Goal: Complete application form

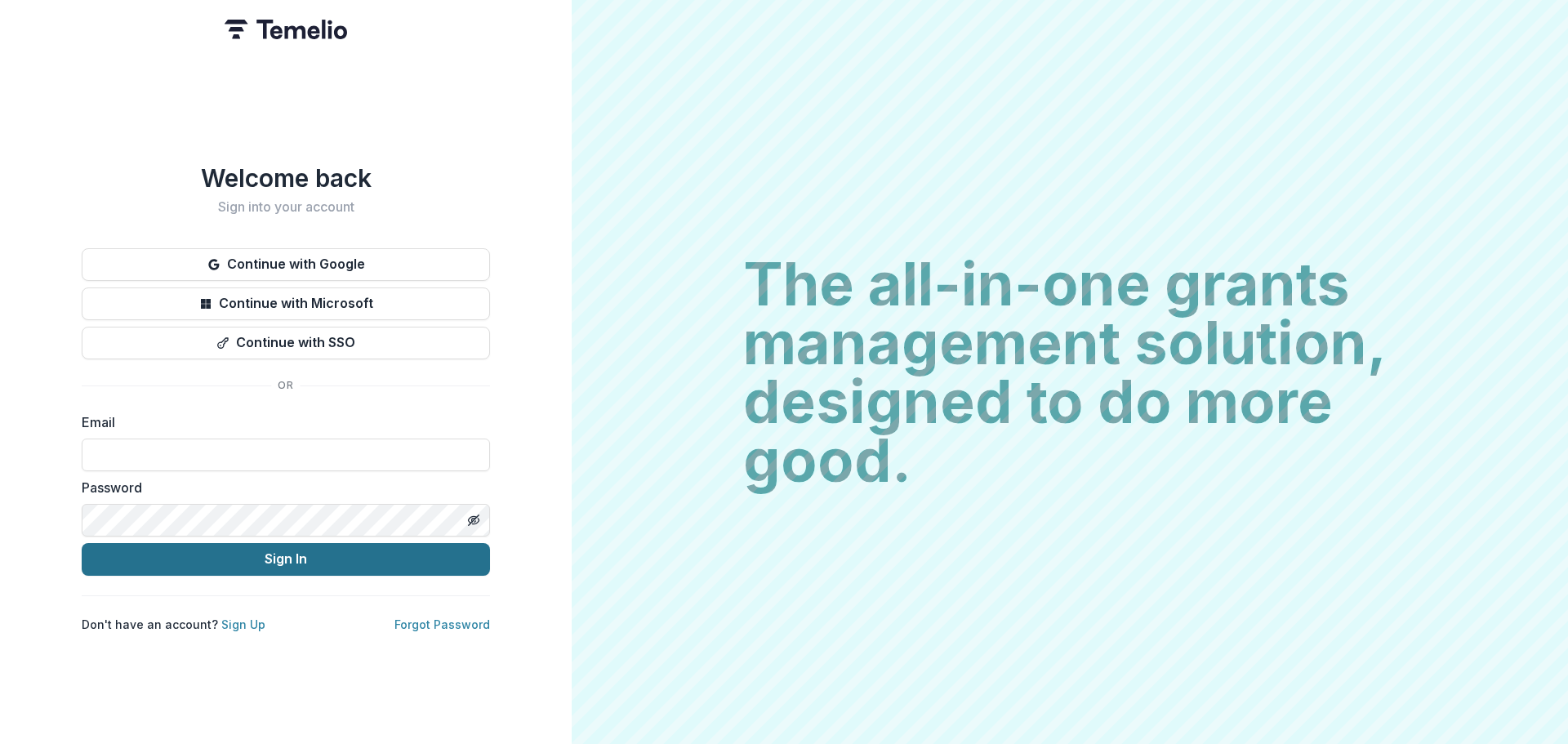
type input "**********"
click at [313, 558] on button "Sign In" at bounding box center [285, 559] width 409 height 32
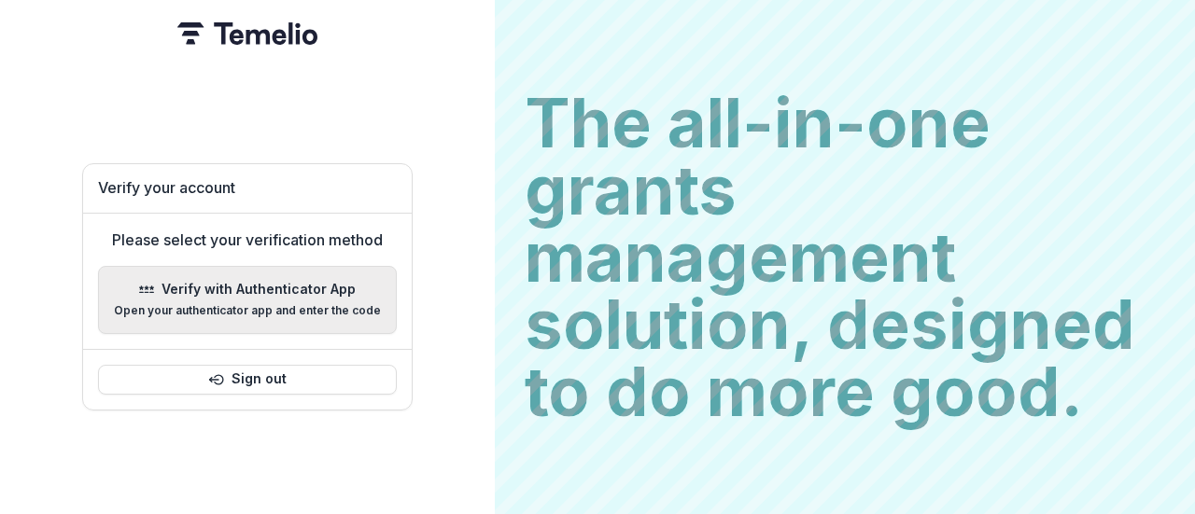
click at [255, 304] on p "Open your authenticator app and enter the code" at bounding box center [247, 310] width 267 height 13
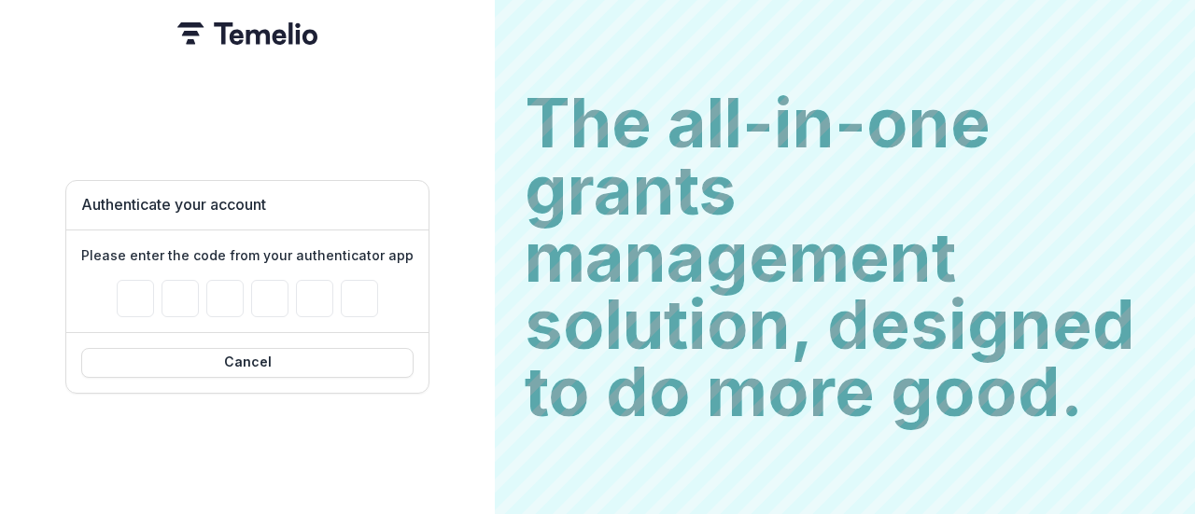
type input "*"
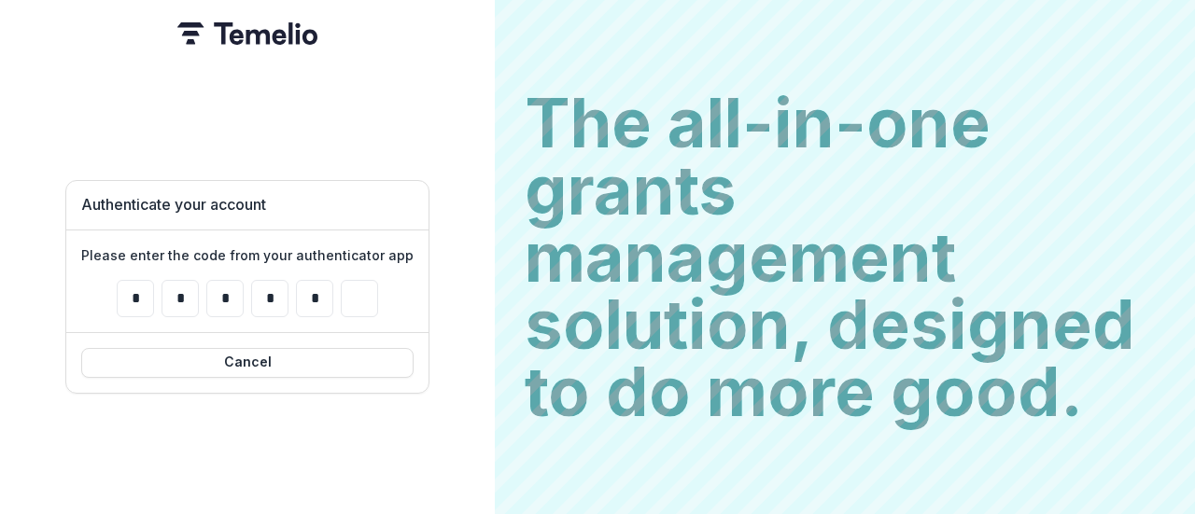
type input "*"
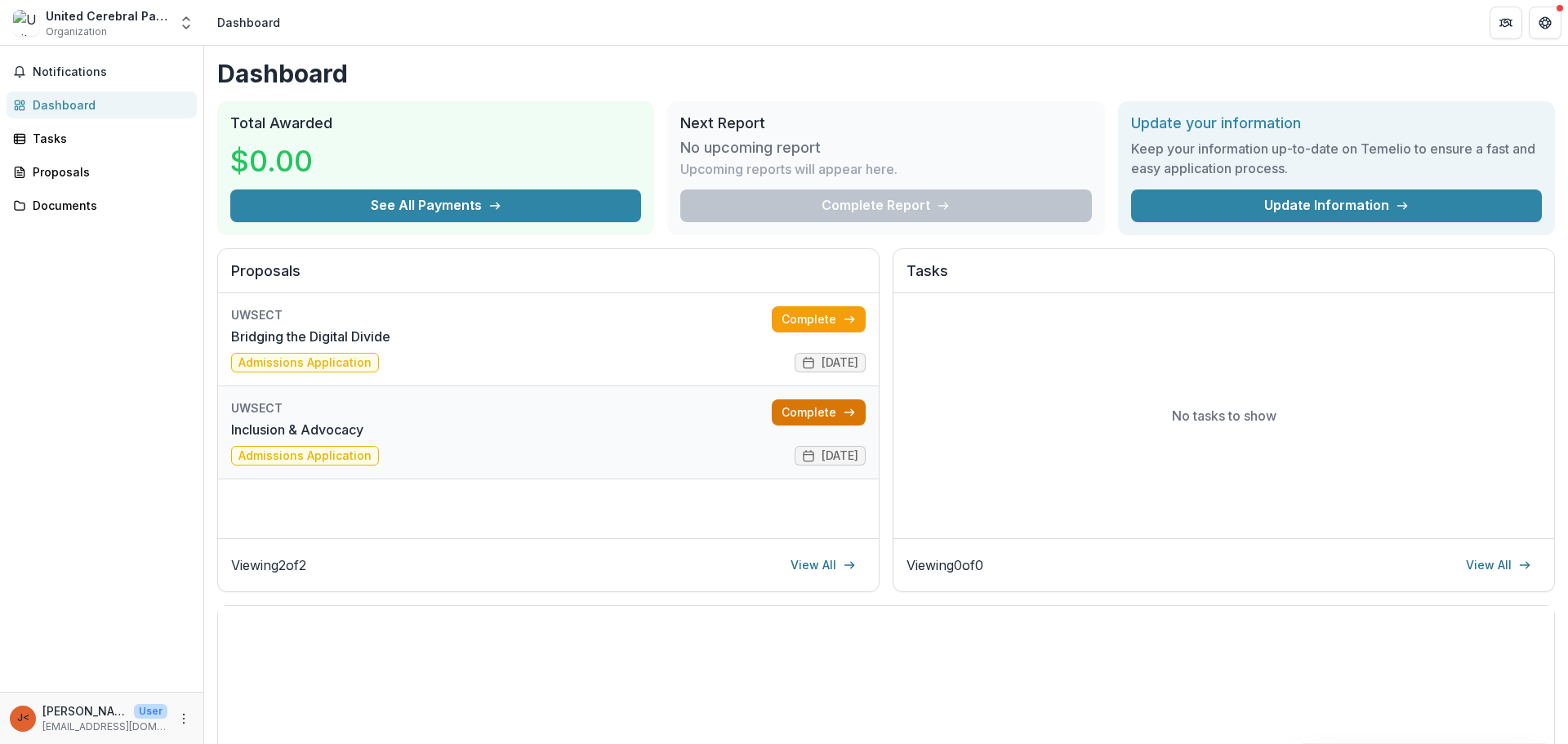
click at [824, 414] on link "Complete" at bounding box center [818, 412] width 94 height 26
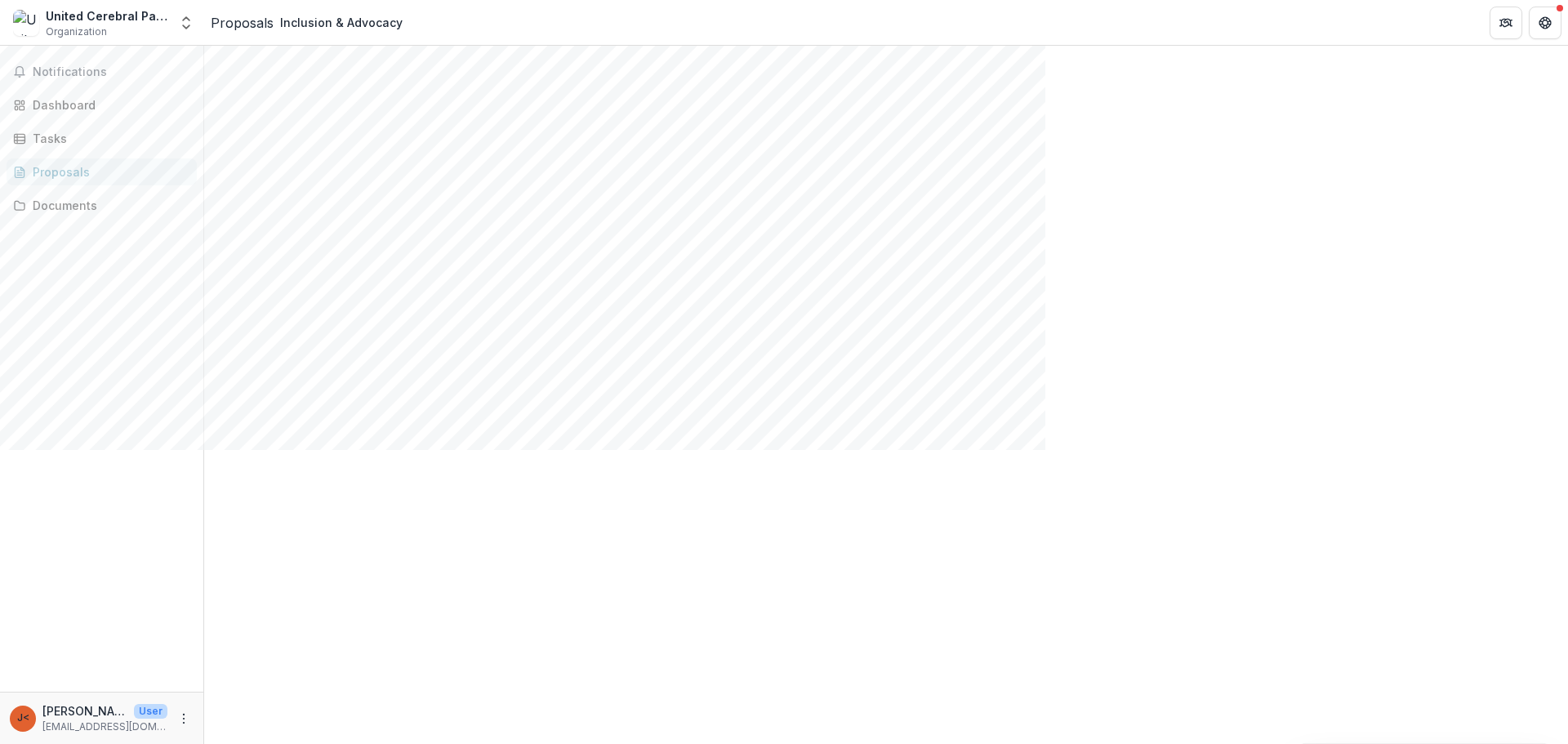
scroll to position [312, 0]
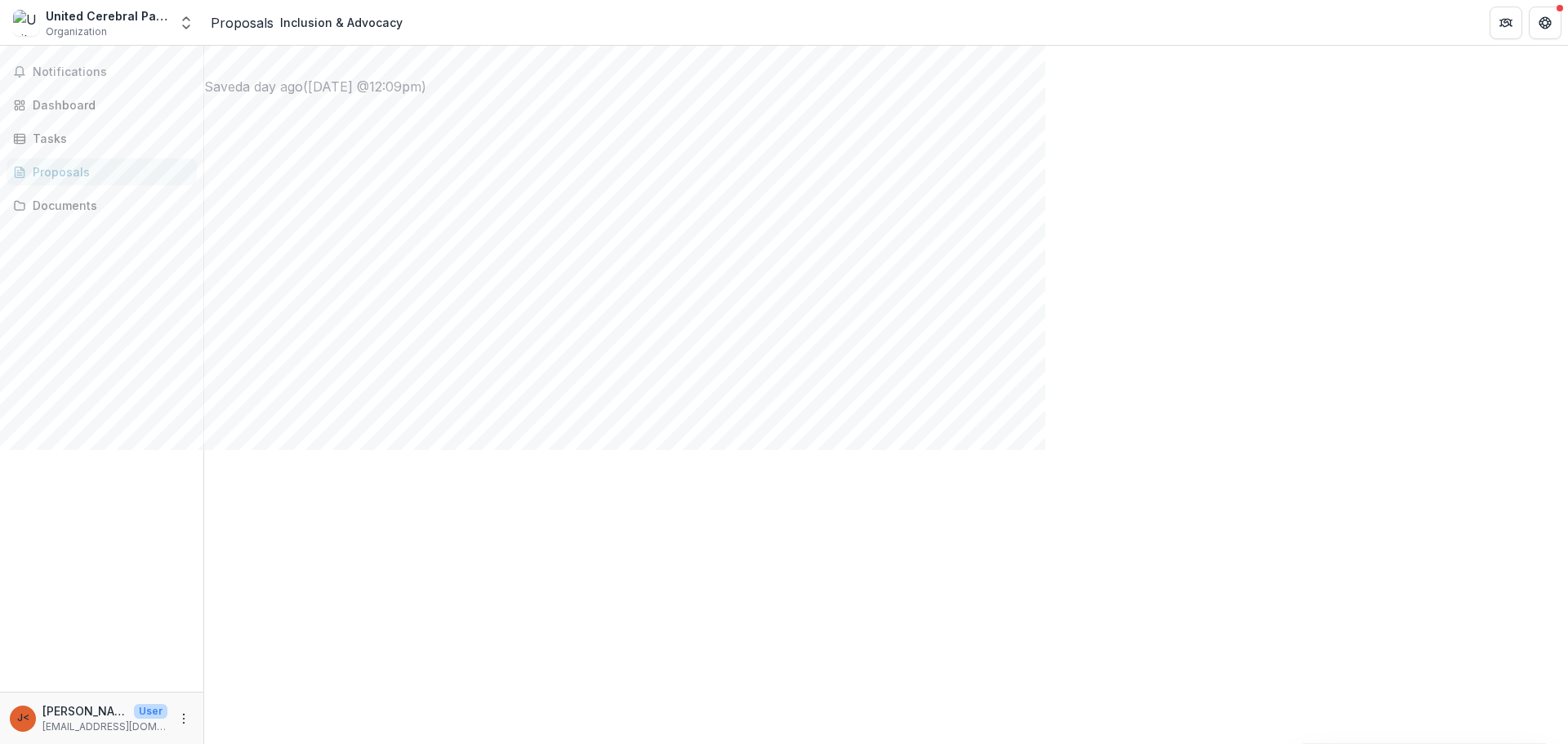
scroll to position [1557, 0]
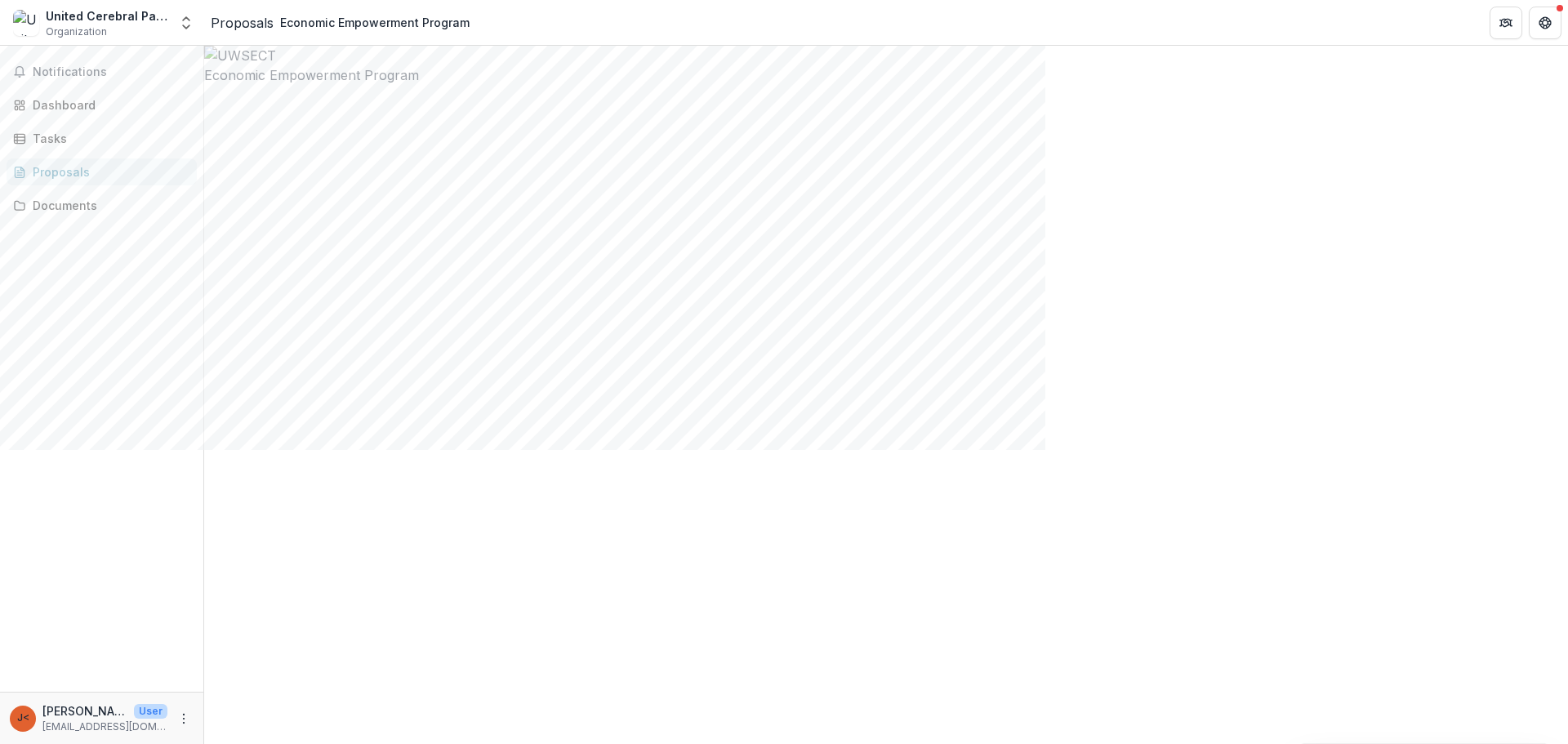
scroll to position [0, 0]
